Goal: Task Accomplishment & Management: Complete application form

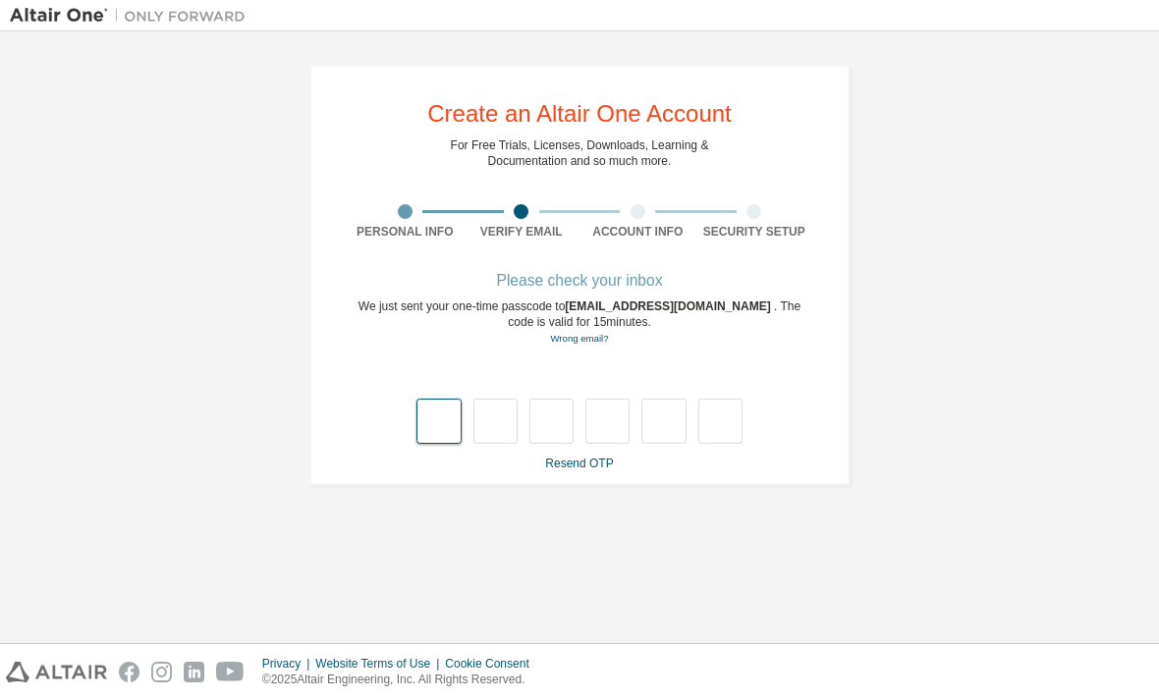
click at [450, 421] on input "text" at bounding box center [438, 421] width 44 height 45
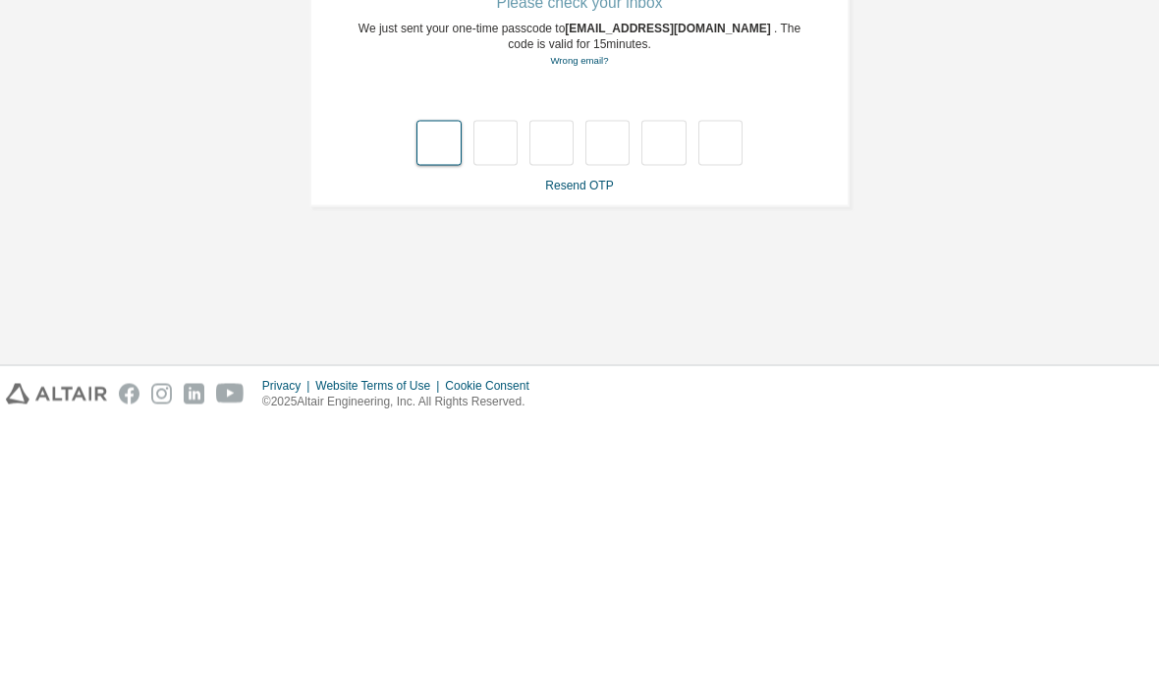
type input "*"
click at [573, 399] on input "*" at bounding box center [607, 421] width 44 height 45
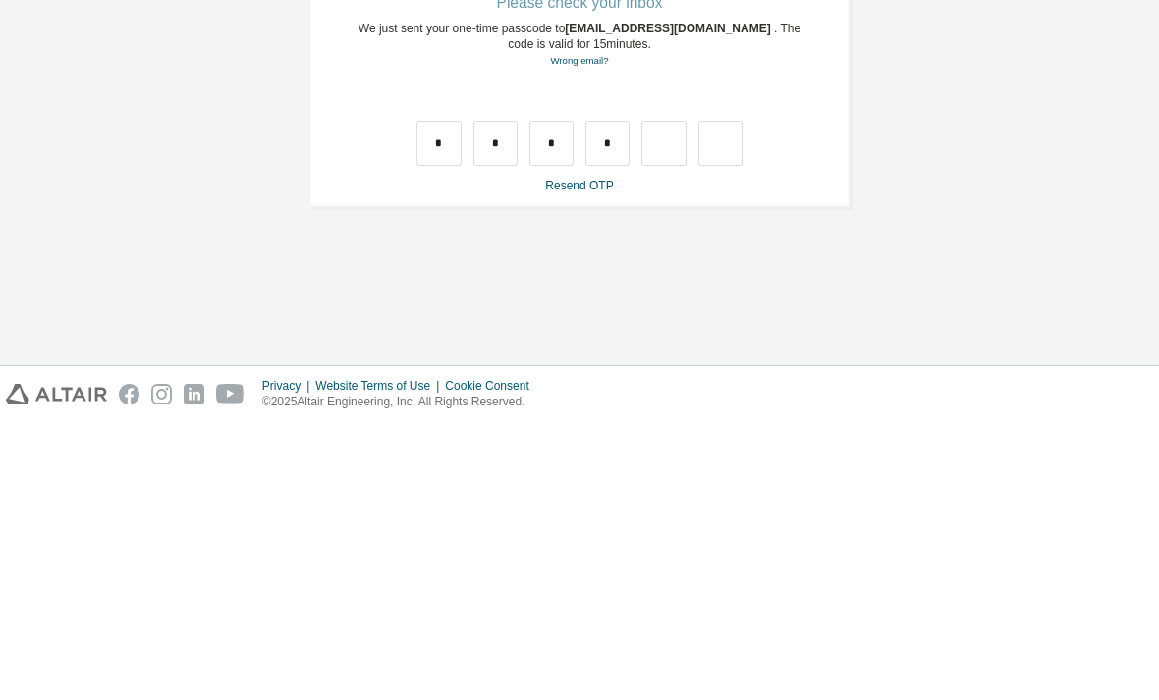
click at [573, 232] on div "**********" at bounding box center [579, 337] width 1139 height 592
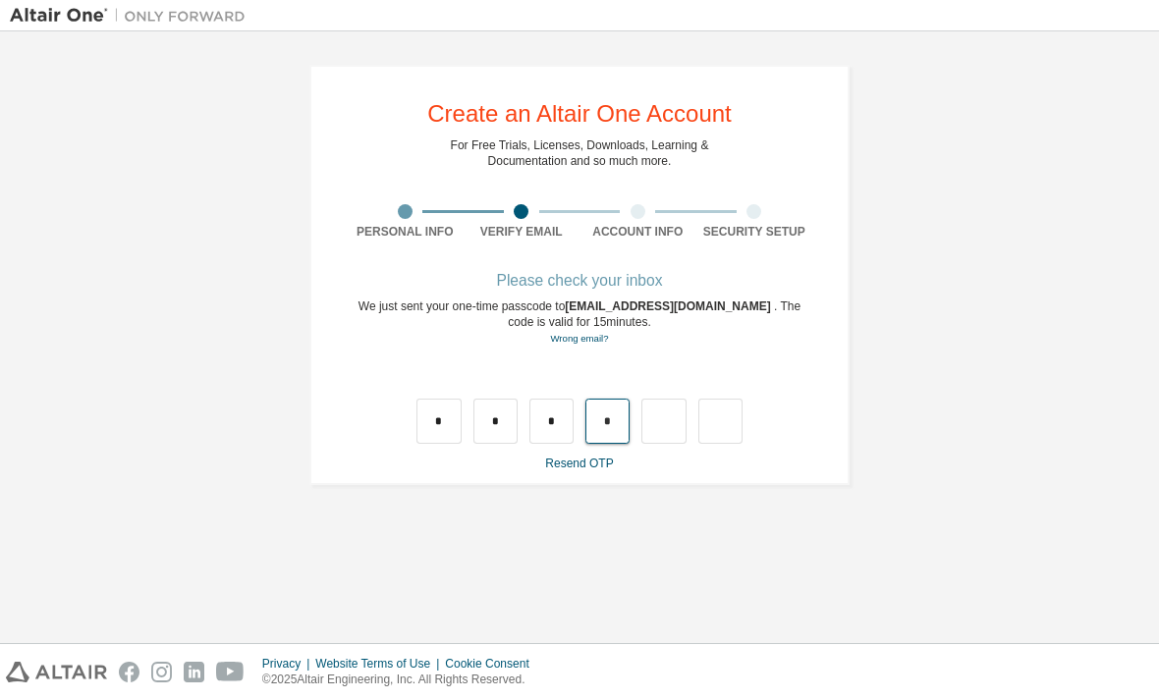
click at [573, 399] on input "*" at bounding box center [607, 421] width 44 height 45
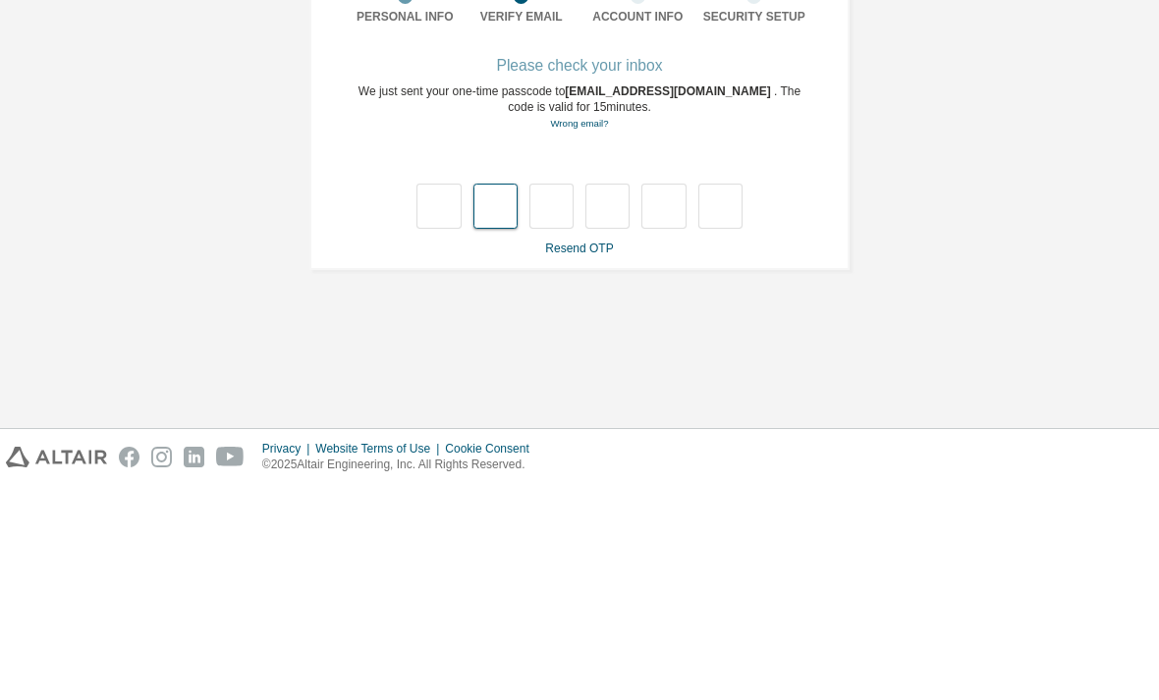
type input "*"
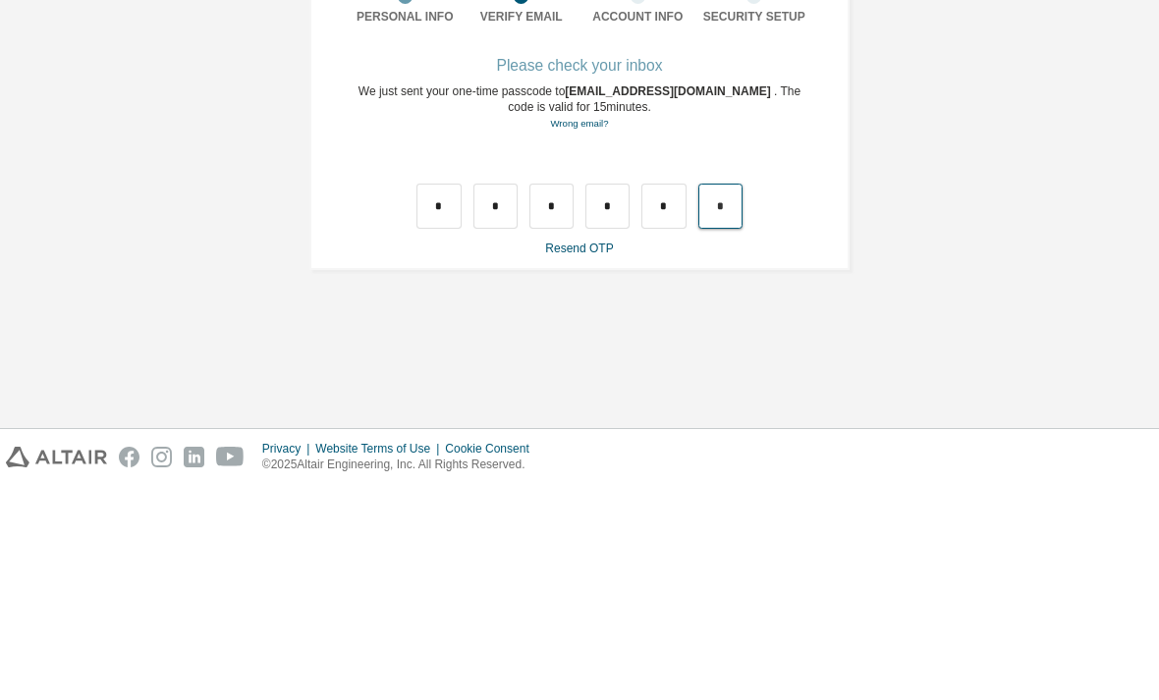
type input "*"
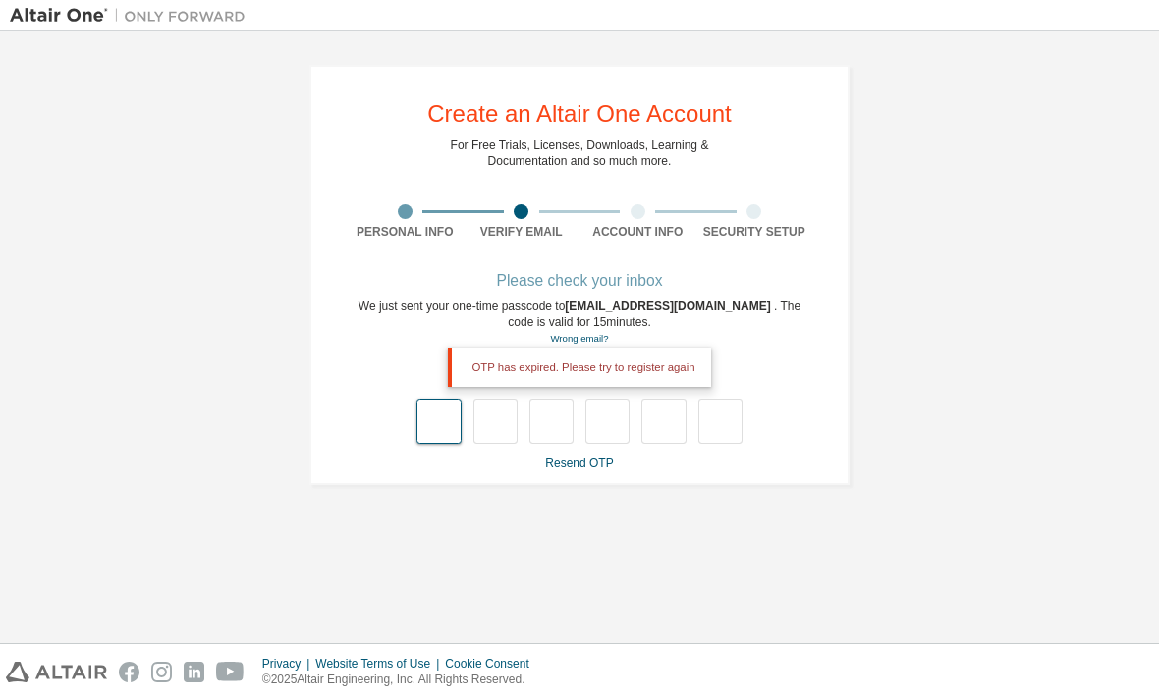
click at [429, 399] on input "text" at bounding box center [438, 421] width 44 height 45
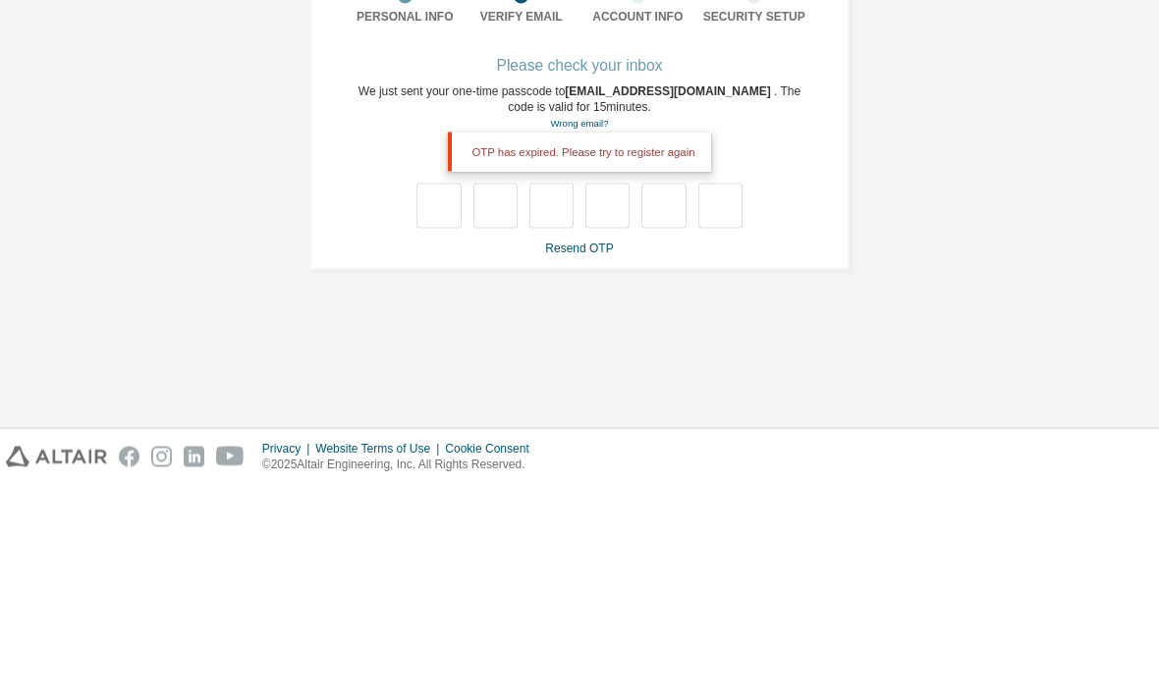
click at [573, 202] on div "**********" at bounding box center [579, 275] width 540 height 420
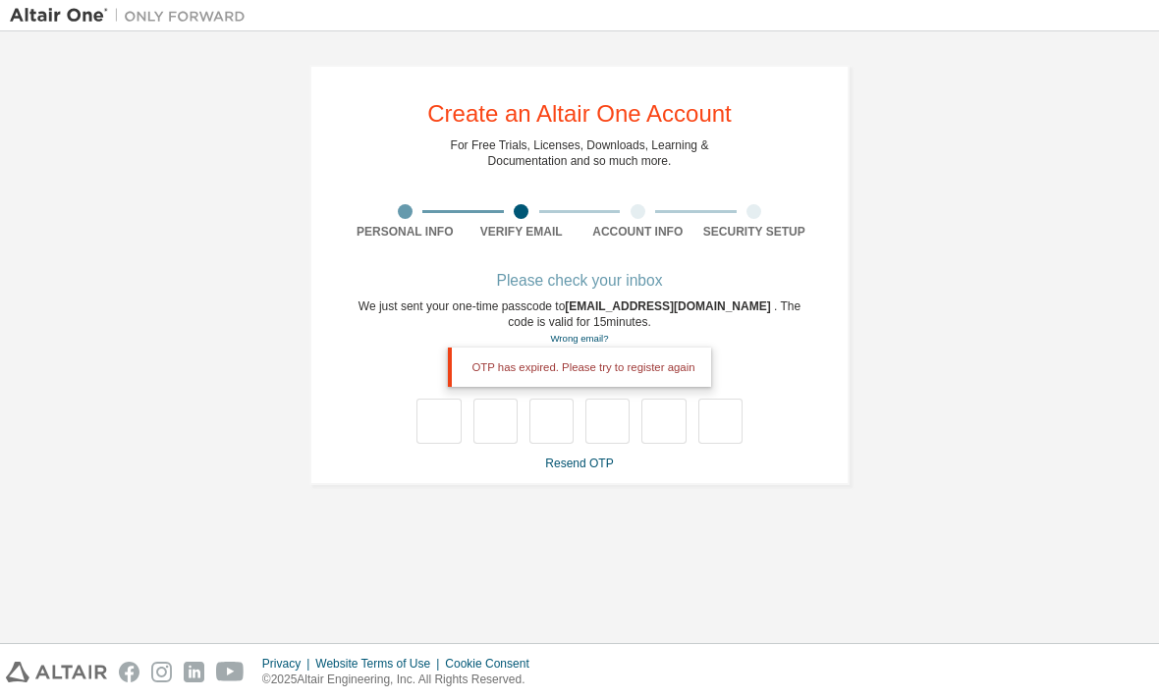
click at [573, 457] on link "Resend OTP" at bounding box center [579, 464] width 68 height 14
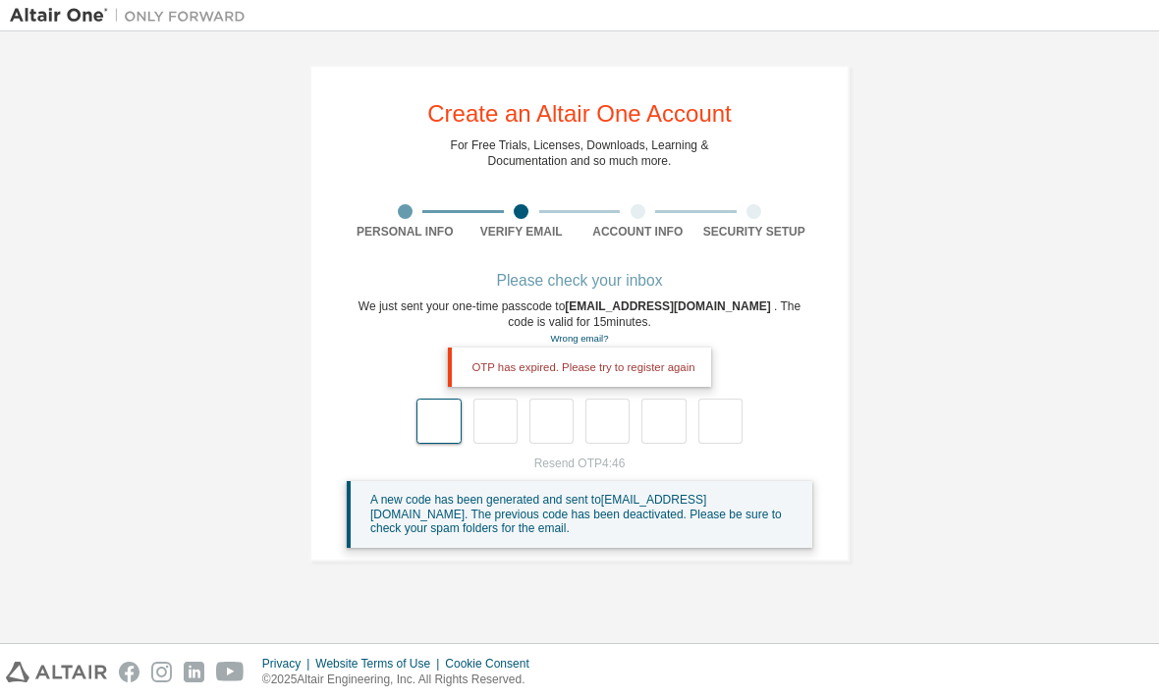
click at [426, 399] on input "text" at bounding box center [438, 421] width 44 height 45
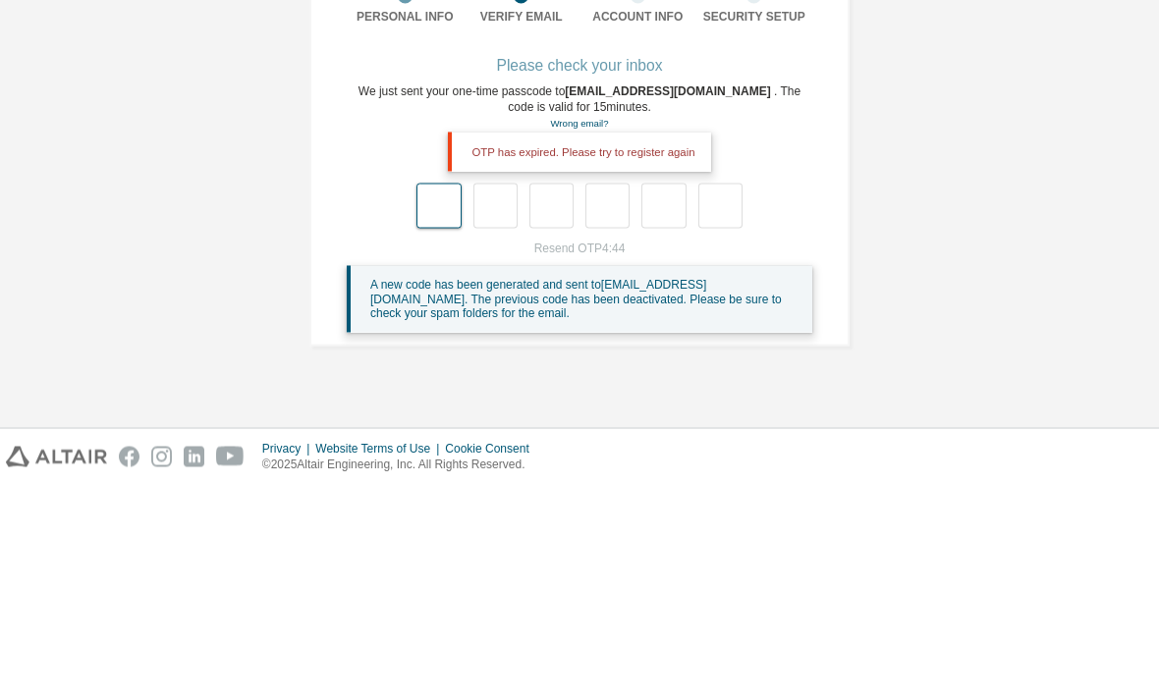
type input "*"
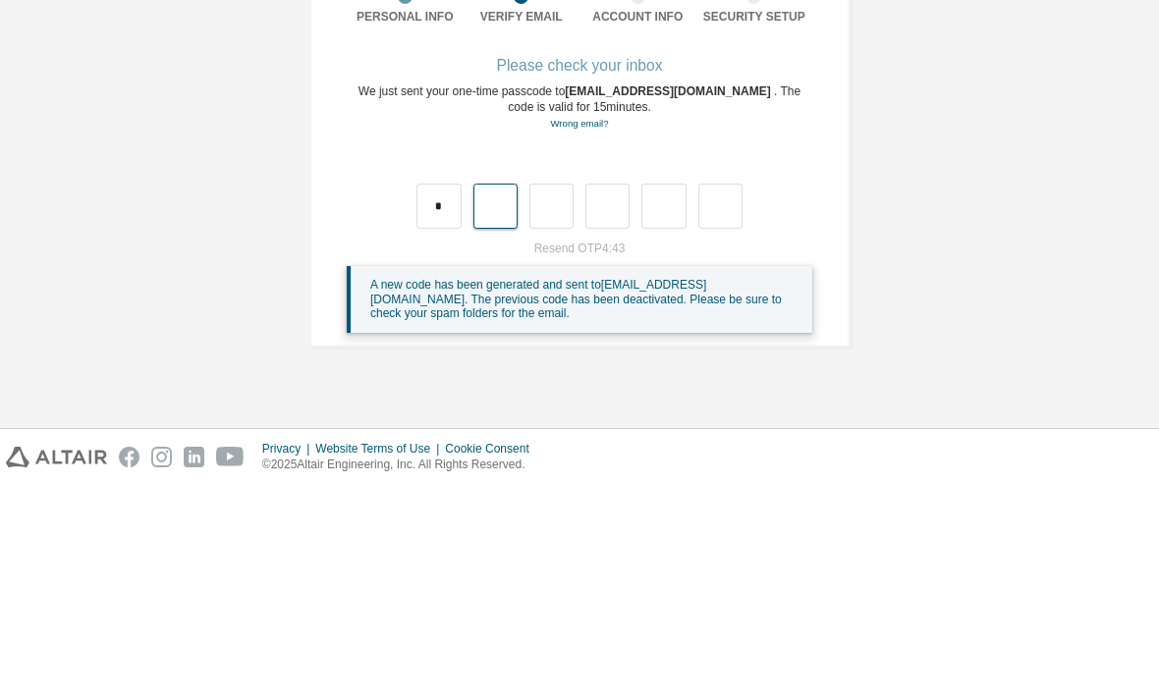
type input "*"
